Goal: Task Accomplishment & Management: Manage account settings

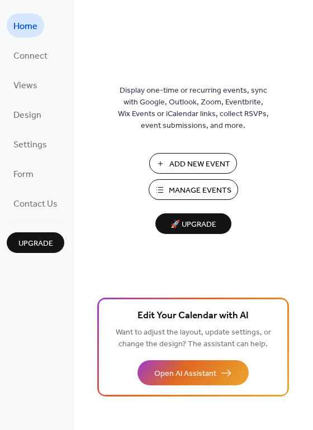
click at [194, 193] on span "Manage Events" at bounding box center [200, 191] width 63 height 12
click at [23, 84] on span "Views" at bounding box center [25, 85] width 24 height 17
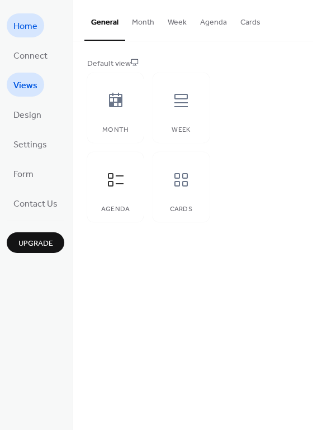
click at [31, 31] on span "Home" at bounding box center [25, 26] width 24 height 17
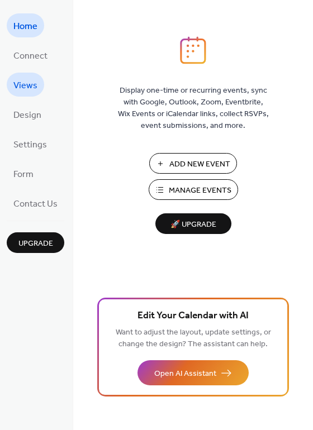
click at [27, 88] on span "Views" at bounding box center [25, 85] width 24 height 17
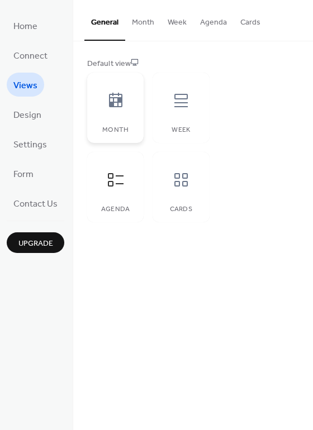
click at [109, 100] on icon at bounding box center [115, 100] width 13 height 15
click at [96, 61] on div "Default view" at bounding box center [191, 64] width 209 height 12
click at [18, 84] on span "Views" at bounding box center [25, 85] width 24 height 17
click at [23, 145] on span "Settings" at bounding box center [30, 144] width 34 height 17
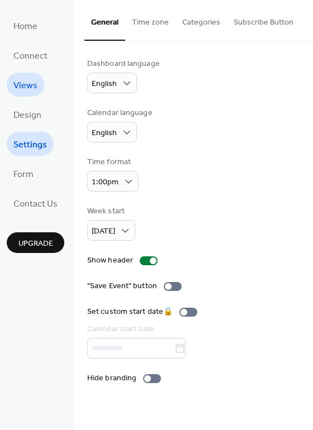
click at [25, 85] on span "Views" at bounding box center [25, 85] width 24 height 17
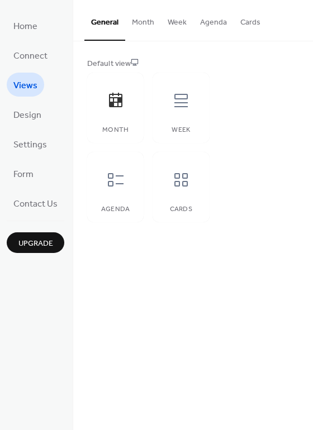
click at [91, 64] on div "Default view" at bounding box center [191, 64] width 209 height 12
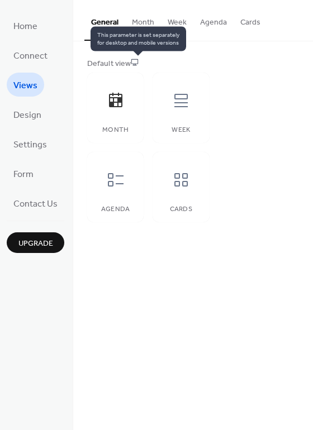
click at [139, 62] on icon at bounding box center [135, 62] width 8 height 8
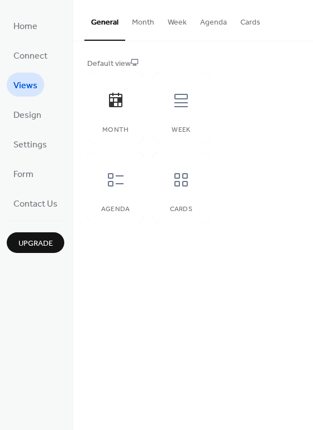
click at [215, 21] on button "Agenda" at bounding box center [213, 20] width 40 height 40
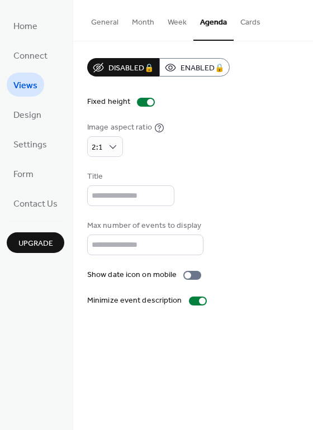
click at [15, 85] on span "Views" at bounding box center [25, 85] width 24 height 17
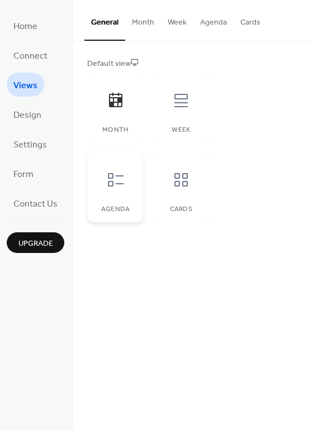
click at [112, 183] on icon at bounding box center [116, 180] width 18 height 18
click at [109, 101] on icon at bounding box center [116, 101] width 18 height 18
click at [214, 22] on button "Agenda" at bounding box center [213, 20] width 40 height 40
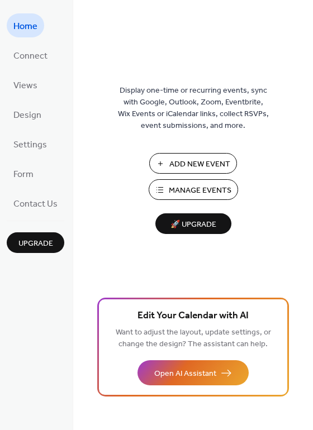
click at [199, 189] on span "Manage Events" at bounding box center [200, 191] width 63 height 12
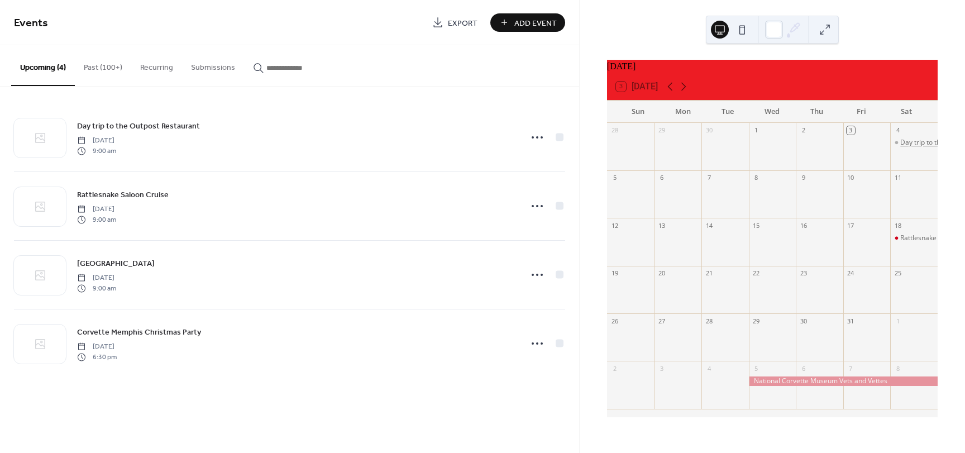
click at [901, 146] on div "Day trip to the Outpost Restaurant" at bounding box center [954, 142] width 106 height 9
click at [636, 243] on button "Close" at bounding box center [637, 246] width 35 height 15
